Goal: Check status: Check status

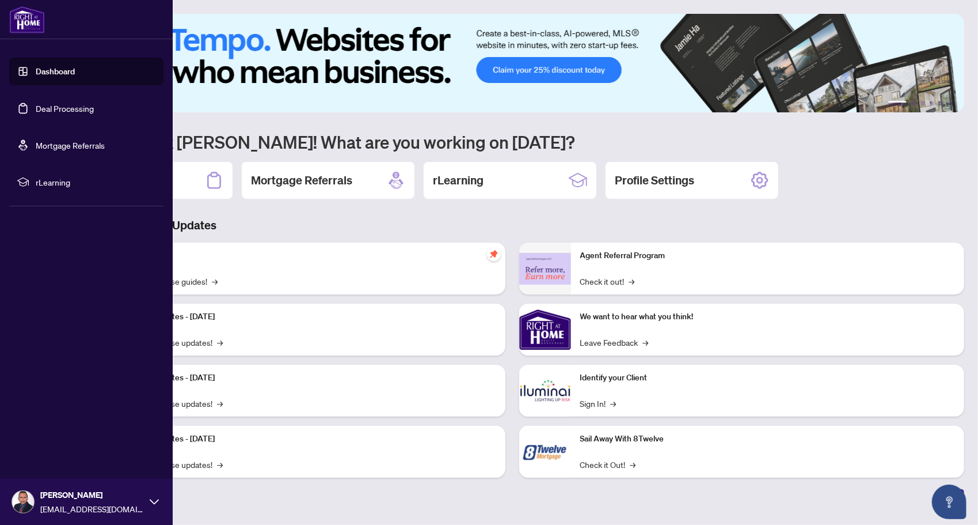
click at [63, 112] on link "Deal Processing" at bounding box center [65, 108] width 58 height 10
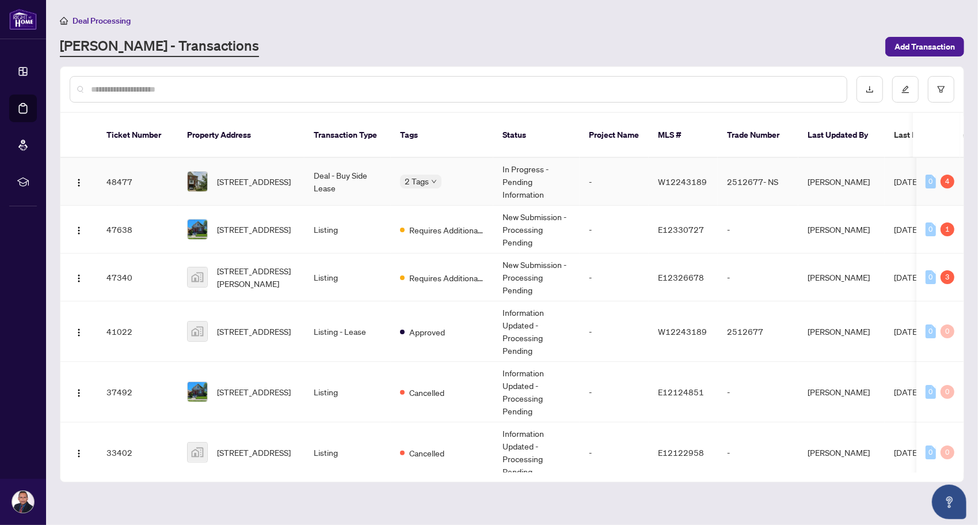
click at [511, 167] on td "In Progress - Pending Information" at bounding box center [536, 182] width 86 height 48
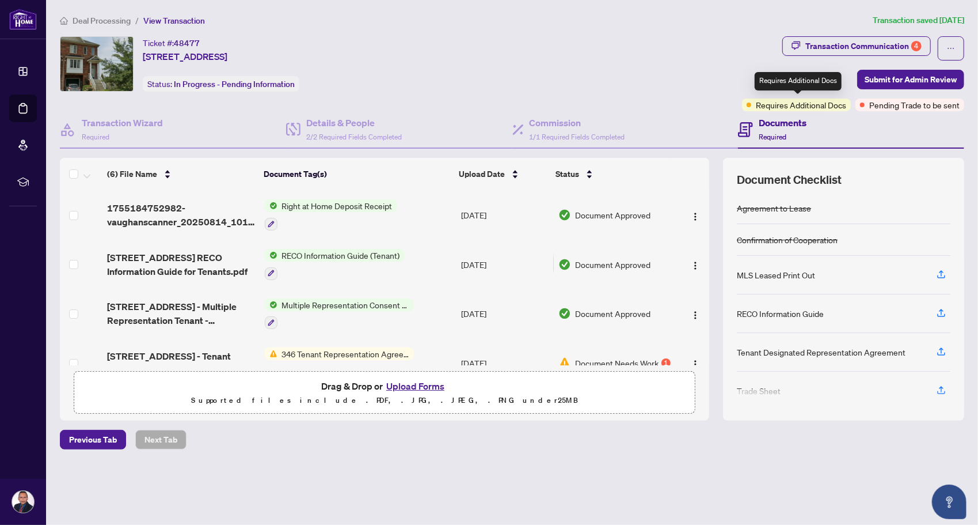
click at [822, 105] on span "Requires Additional Docs" at bounding box center [801, 104] width 90 height 13
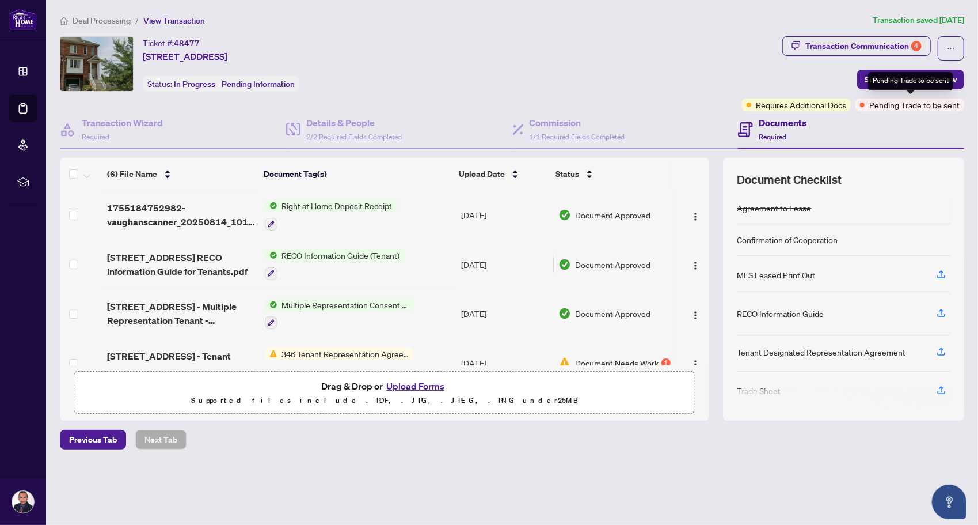
click at [877, 107] on span "Pending Trade to be sent" at bounding box center [914, 104] width 90 height 13
click at [379, 149] on div "Transaction Wizard Required Details & People 2/2 Required Fields Completed Comm…" at bounding box center [512, 265] width 905 height 309
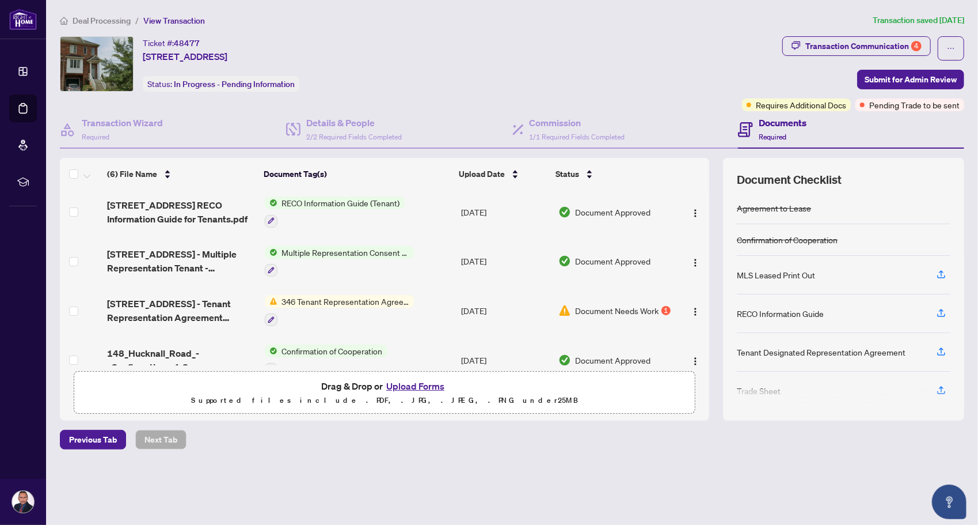
scroll to position [115, 0]
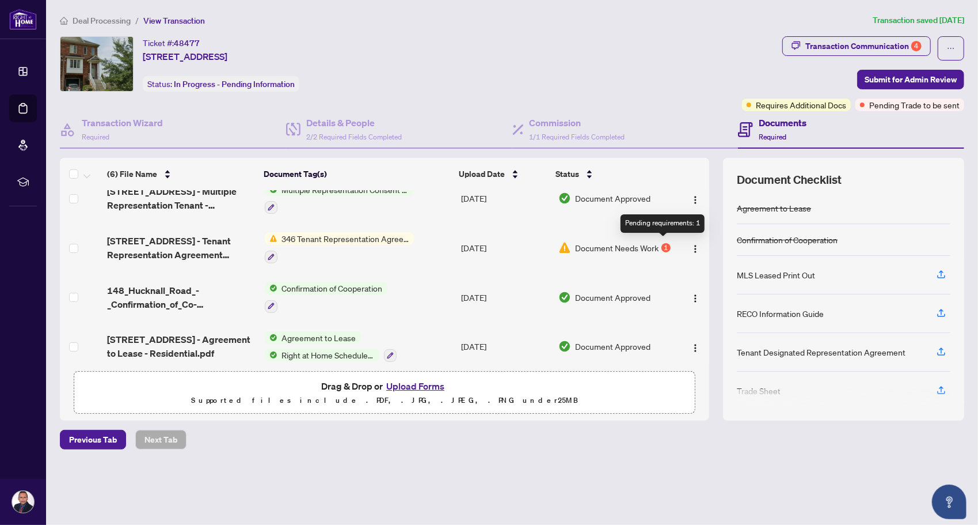
click at [660, 241] on div "Document Needs Work 1" at bounding box center [615, 247] width 112 height 13
